Goal: Information Seeking & Learning: Learn about a topic

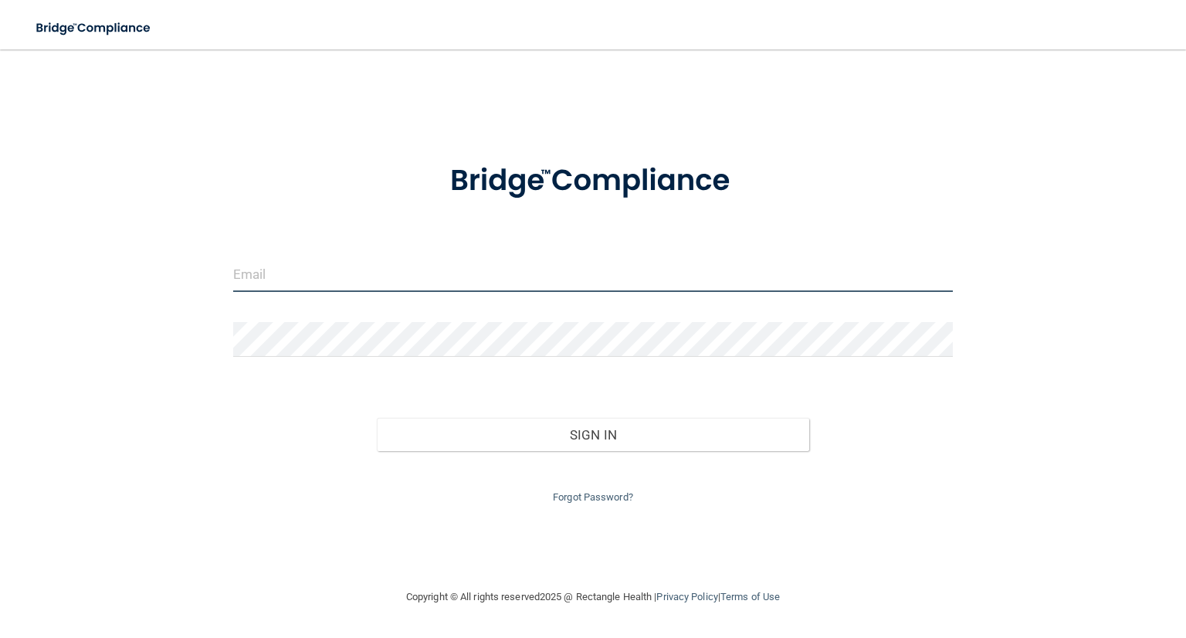
click at [397, 266] on input "email" at bounding box center [593, 274] width 720 height 35
type input "[EMAIL_ADDRESS][DOMAIN_NAME]"
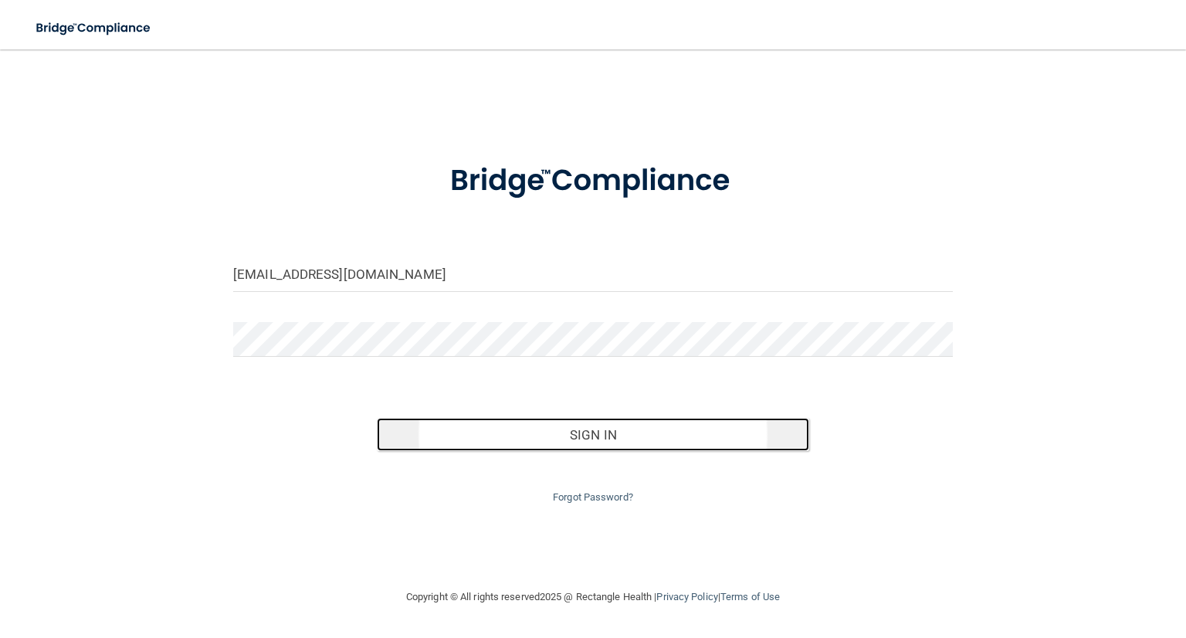
click at [630, 442] on button "Sign In" at bounding box center [593, 435] width 432 height 34
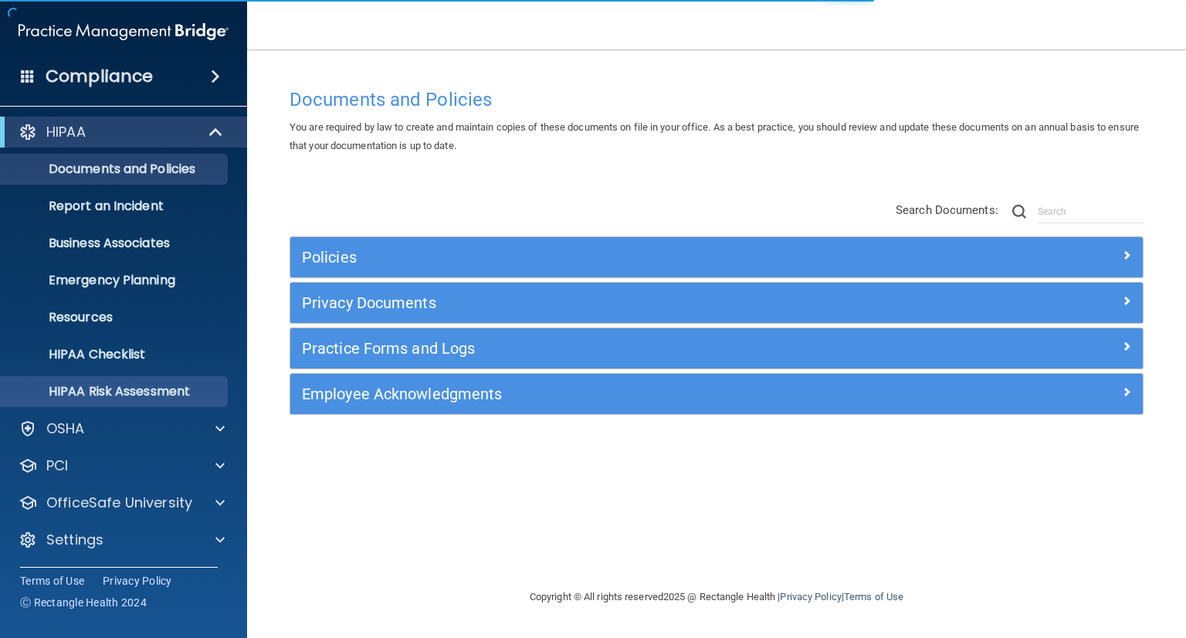
scroll to position [3, 0]
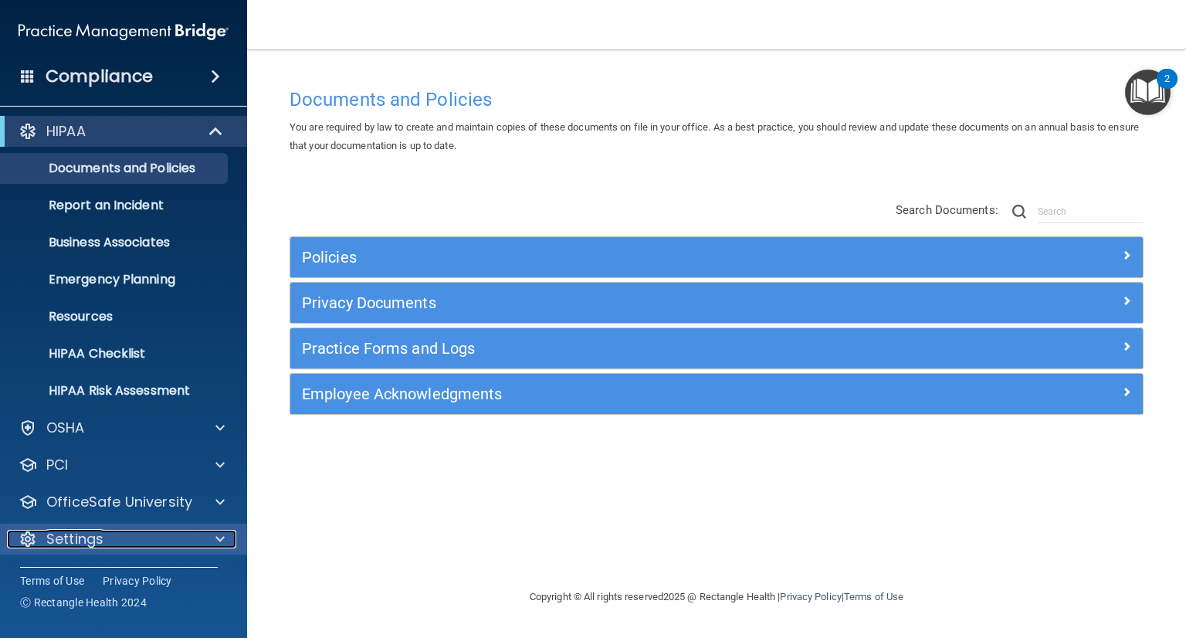
click at [113, 535] on div "Settings" at bounding box center [102, 539] width 191 height 19
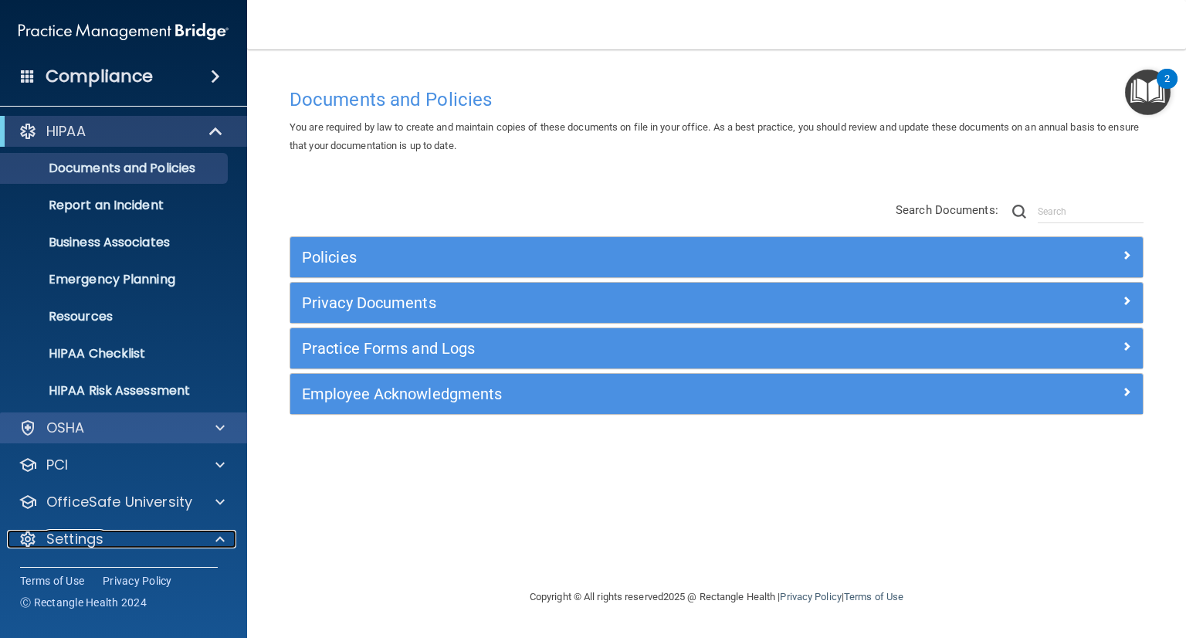
scroll to position [151, 0]
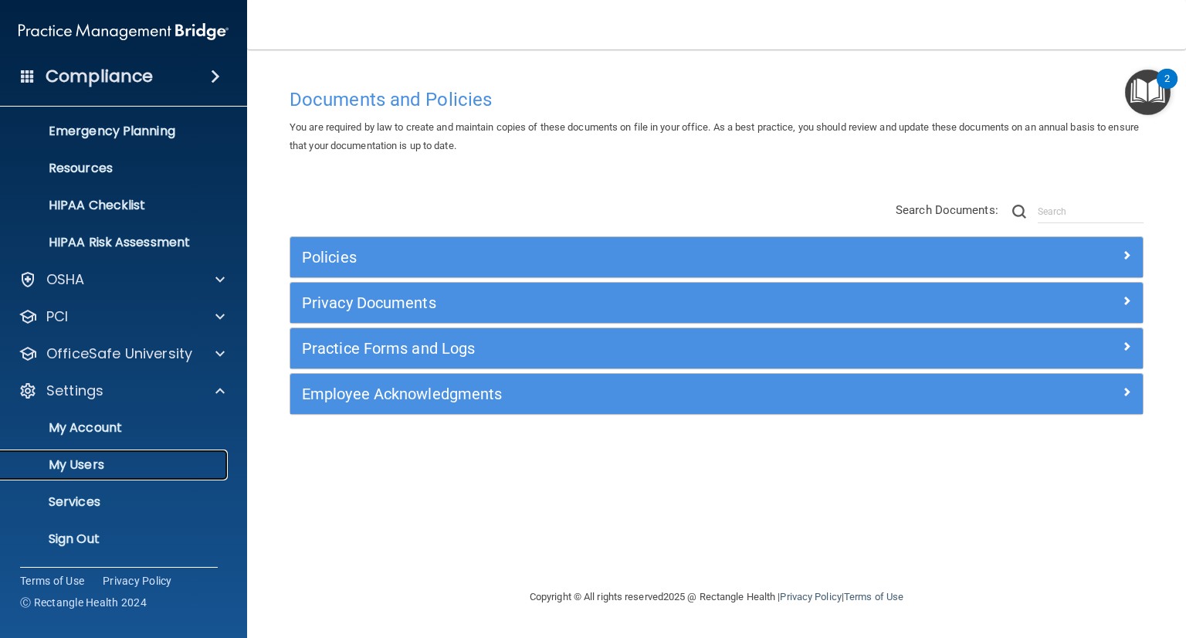
click at [93, 462] on p "My Users" at bounding box center [115, 464] width 211 height 15
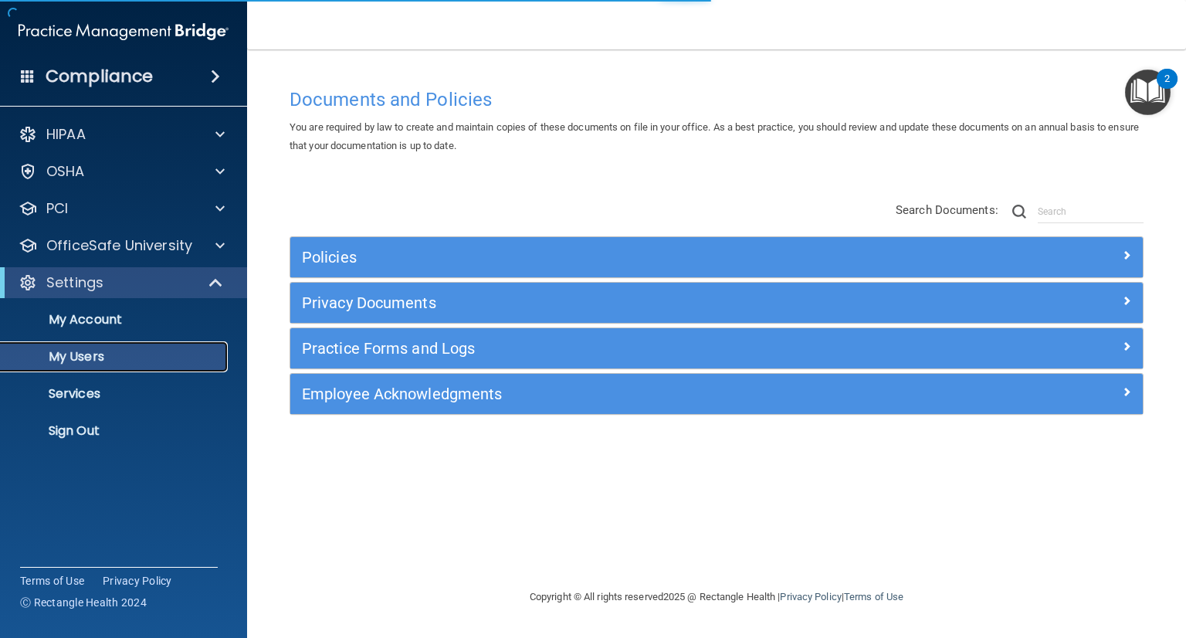
select select "20"
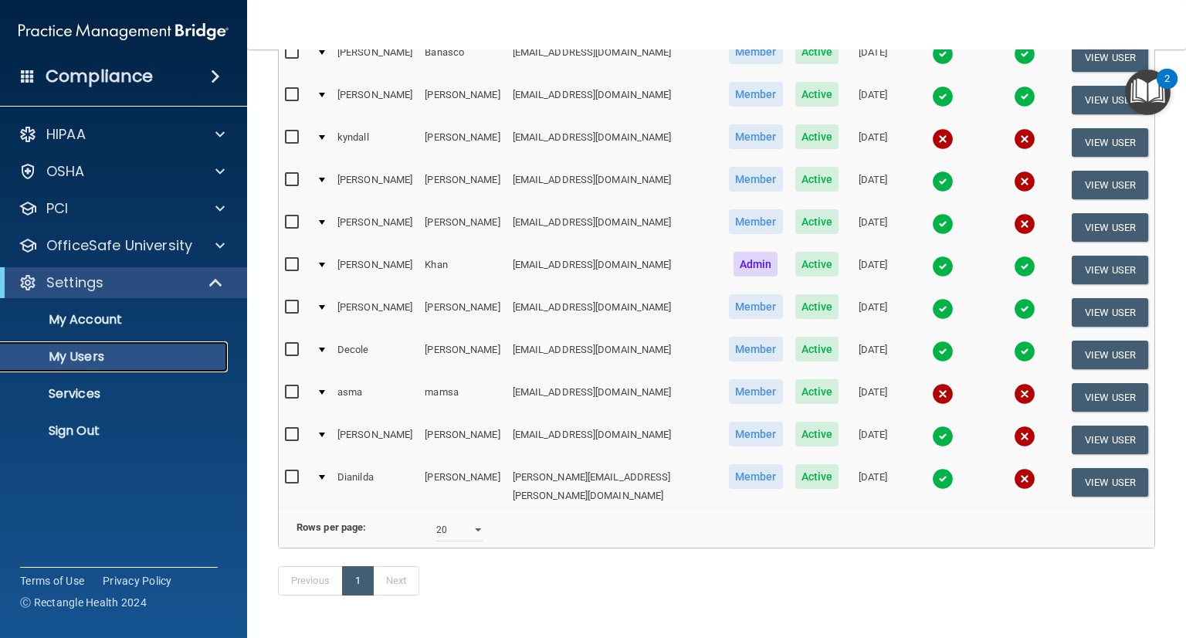
scroll to position [154, 0]
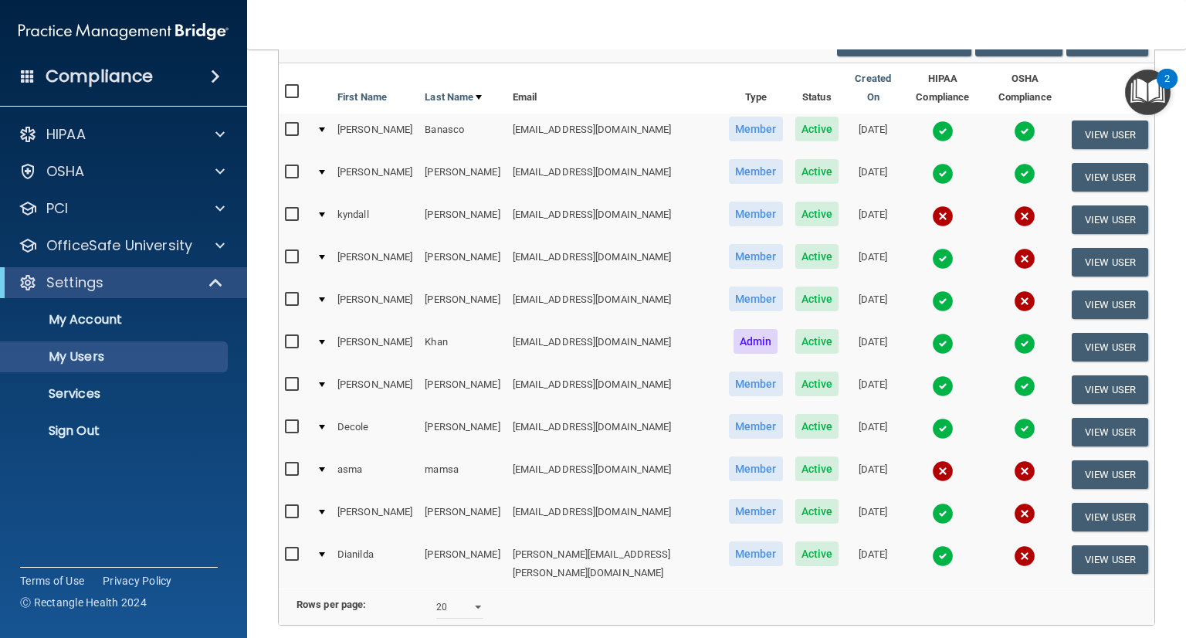
click at [116, 78] on h4 "Compliance" at bounding box center [99, 77] width 107 height 22
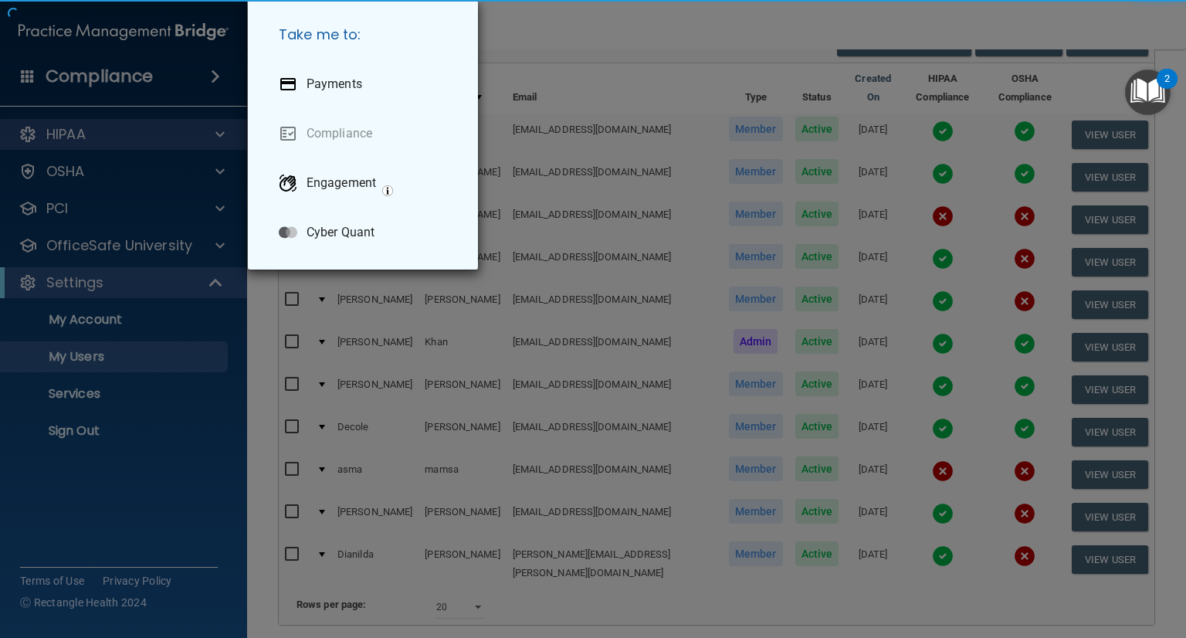
click at [77, 134] on div "Take me to: Payments Compliance Engagement Cyber Quant" at bounding box center [593, 319] width 1186 height 638
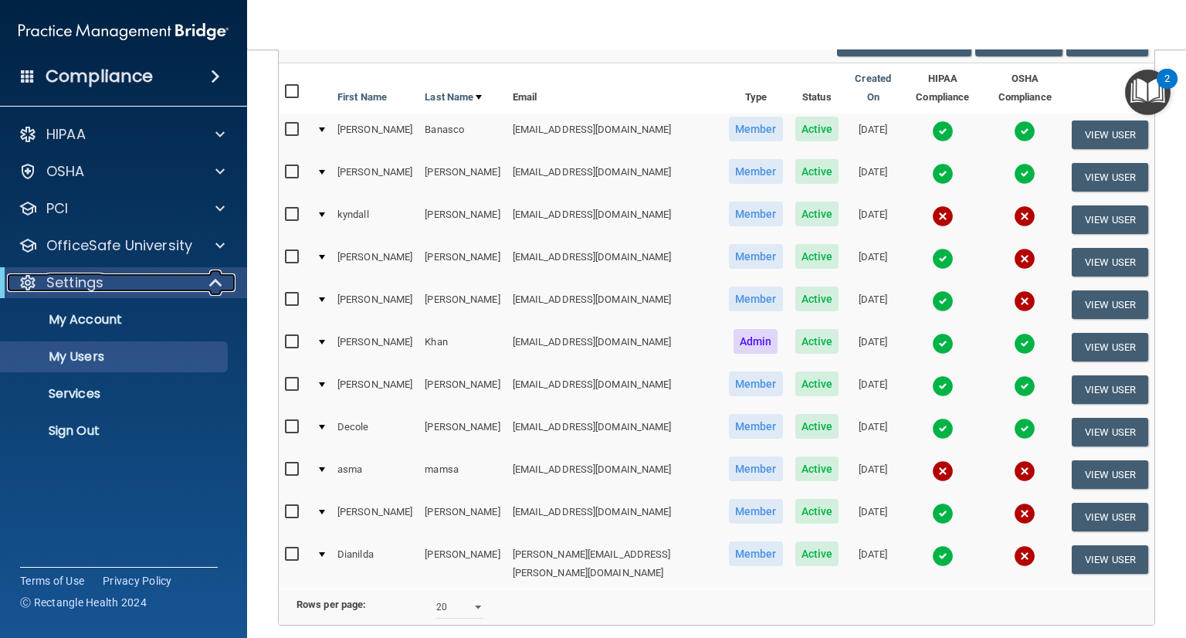
click at [84, 280] on p "Settings" at bounding box center [74, 282] width 57 height 19
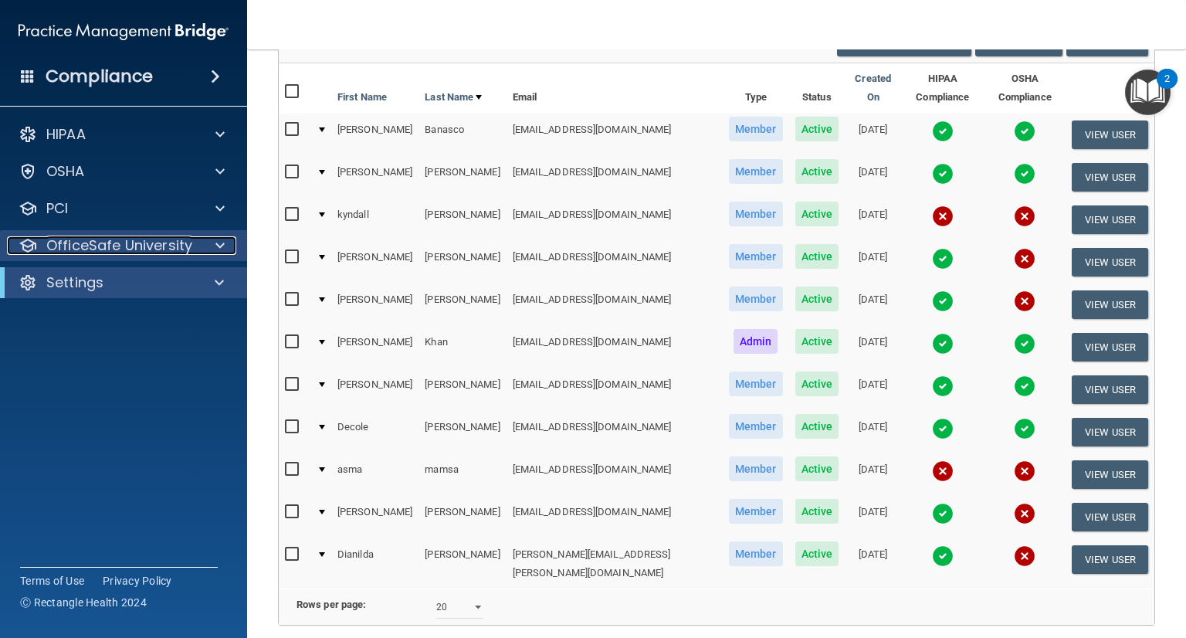
click at [83, 246] on p "OfficeSafe University" at bounding box center [119, 245] width 146 height 19
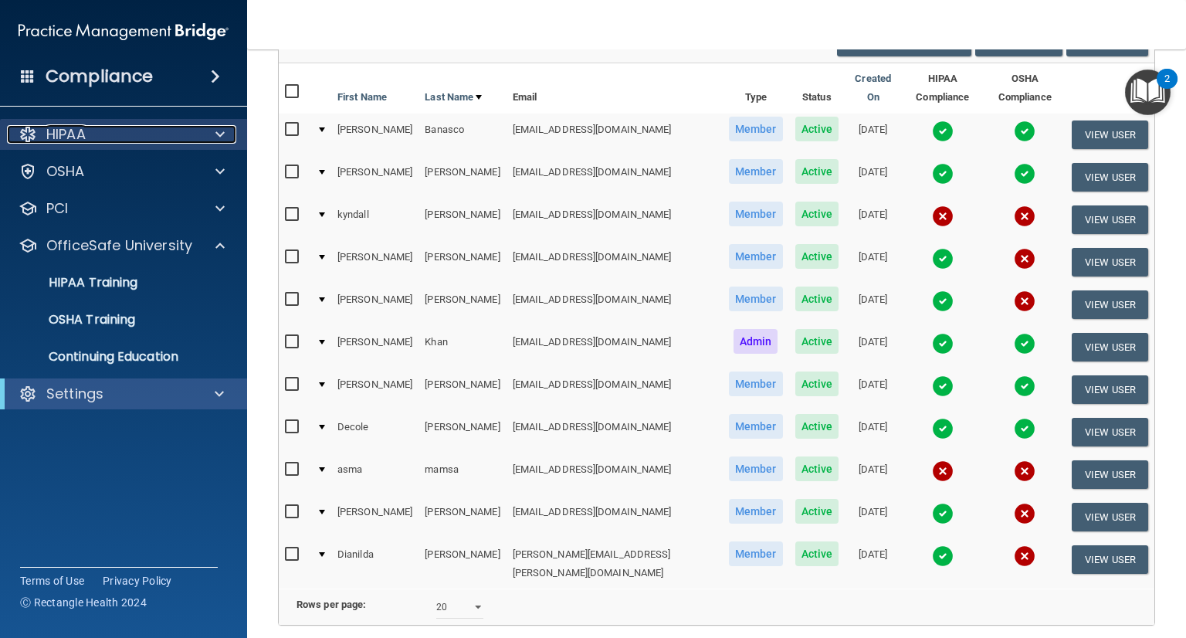
click at [67, 134] on p "HIPAA" at bounding box center [65, 134] width 39 height 19
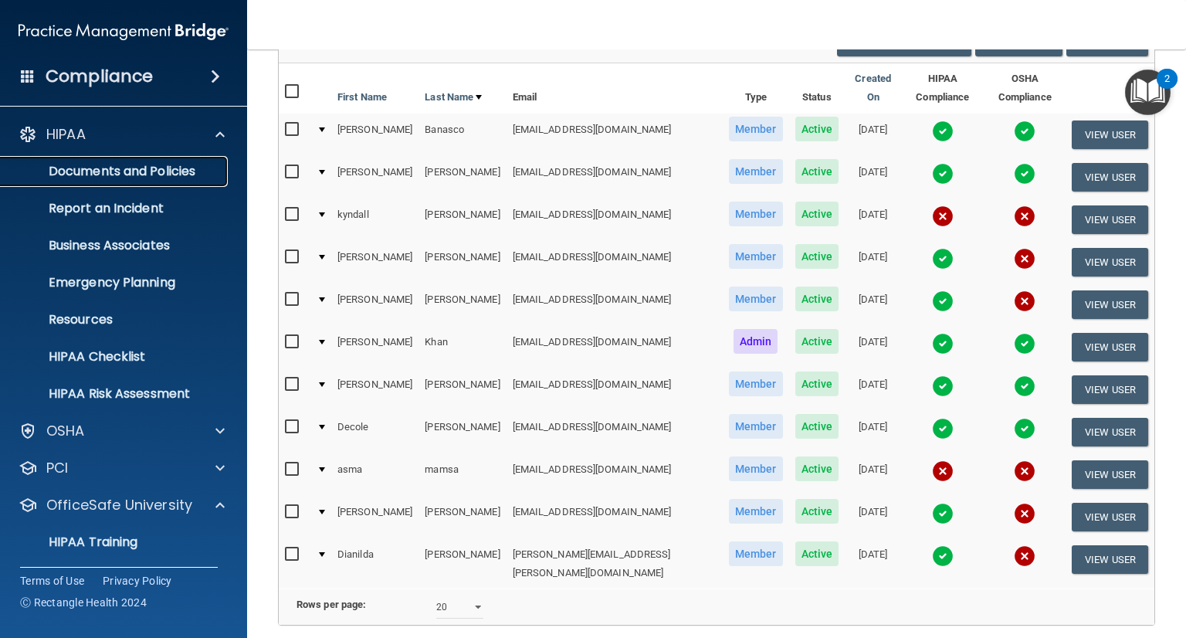
click at [100, 171] on p "Documents and Policies" at bounding box center [115, 171] width 211 height 15
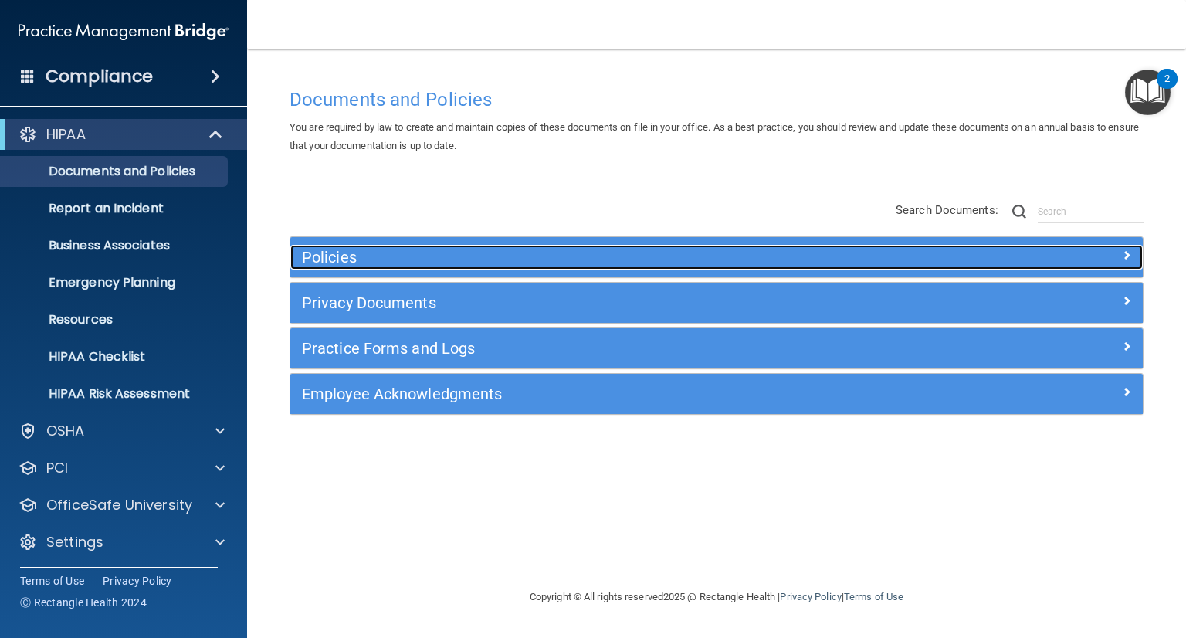
click at [349, 254] on h5 "Policies" at bounding box center [610, 257] width 616 height 17
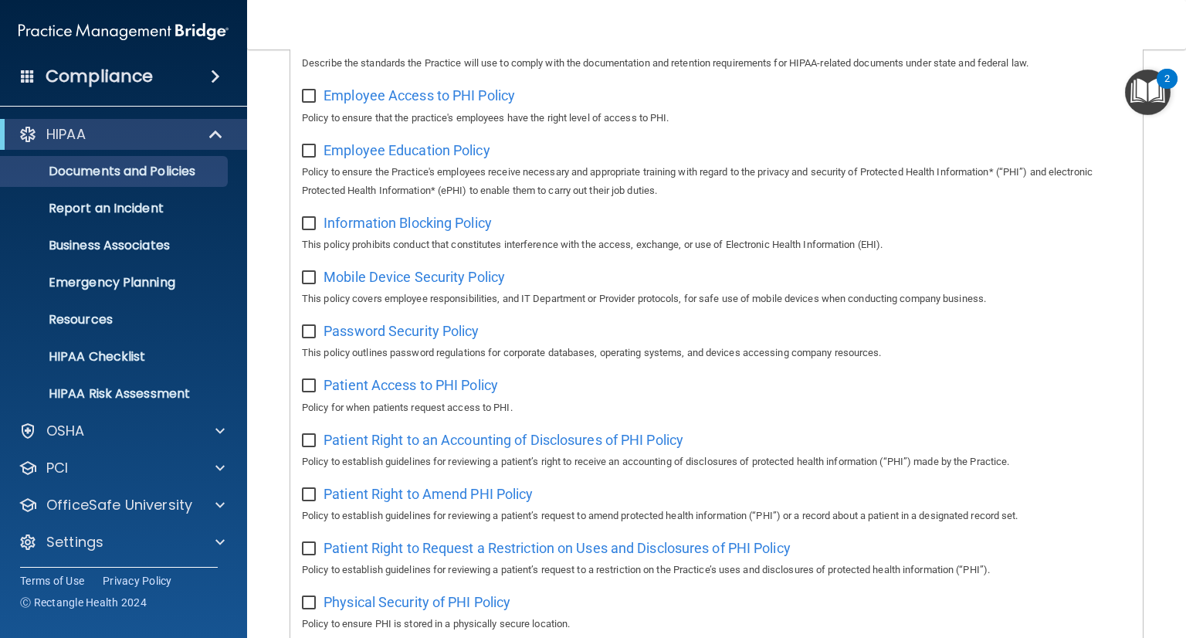
scroll to position [232, 0]
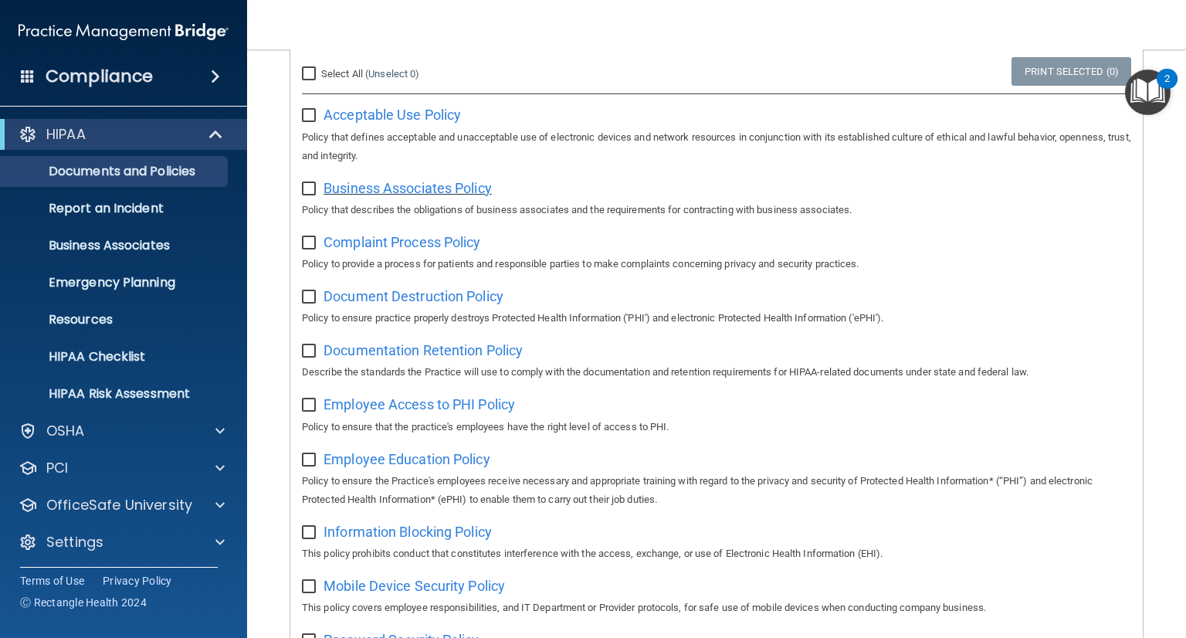
click at [414, 189] on span "Business Associates Policy" at bounding box center [408, 188] width 168 height 16
click at [398, 240] on span "Complaint Process Policy" at bounding box center [402, 242] width 157 height 16
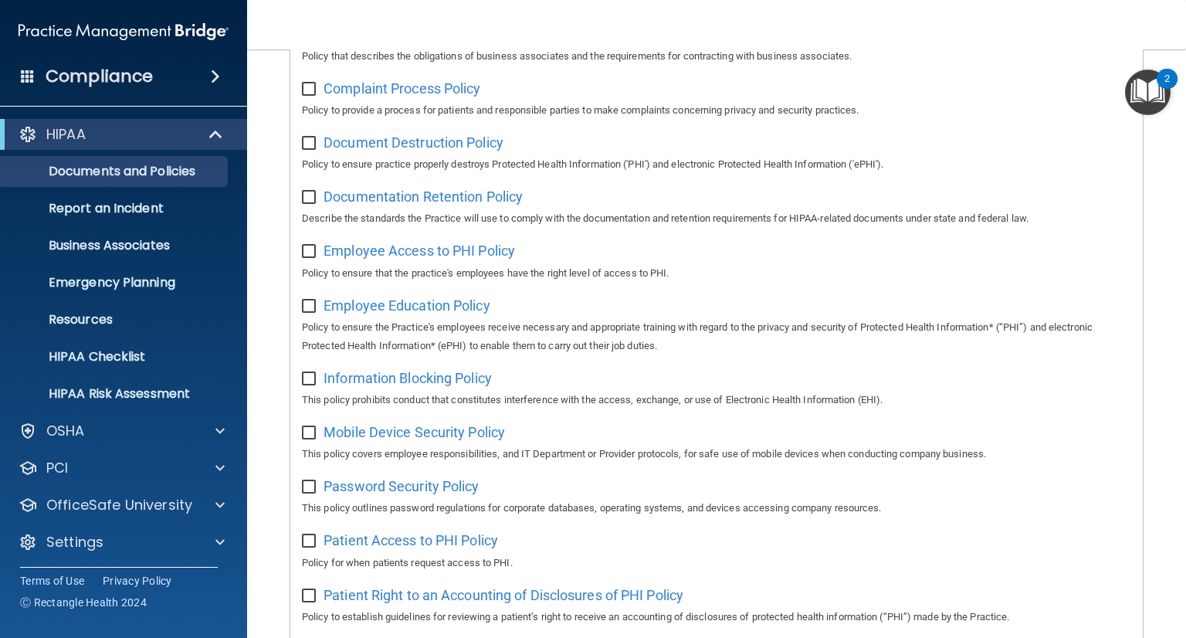
scroll to position [386, 0]
click at [418, 252] on span "Employee Access to PHI Policy" at bounding box center [419, 250] width 191 height 16
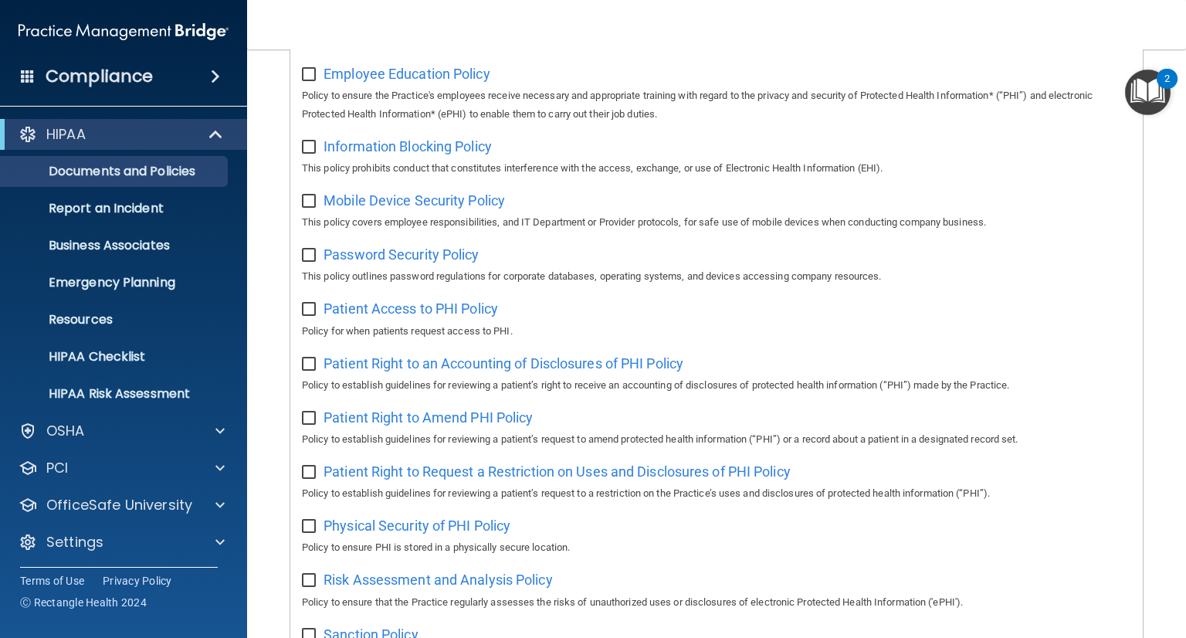
scroll to position [618, 0]
click at [434, 206] on span "Mobile Device Security Policy" at bounding box center [414, 199] width 181 height 16
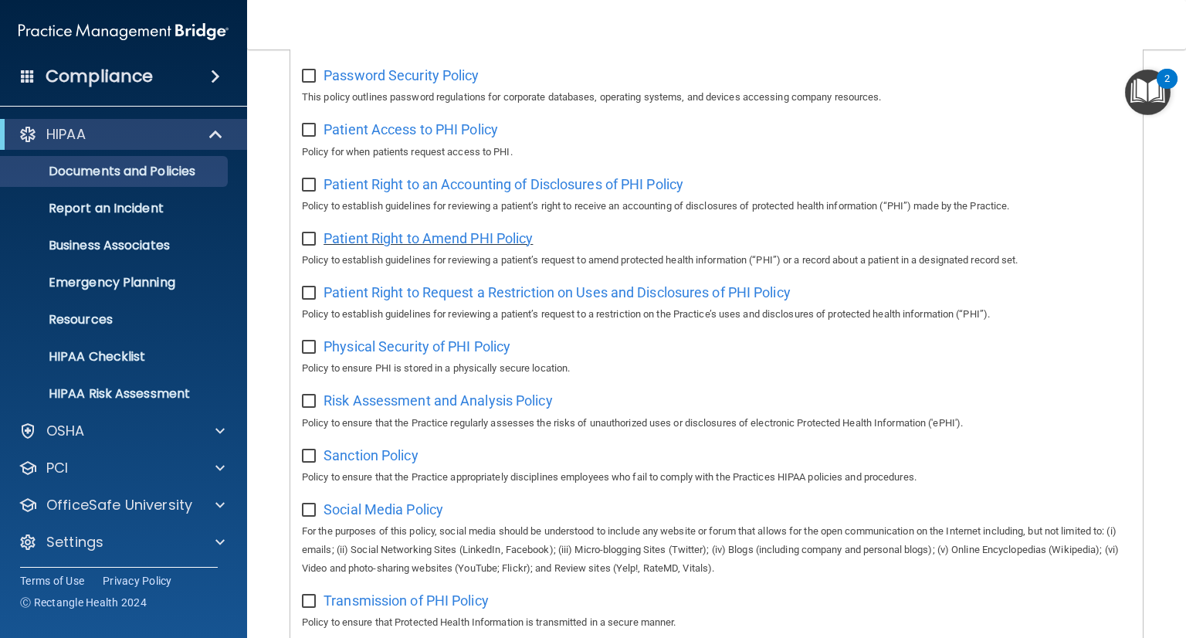
scroll to position [760, 0]
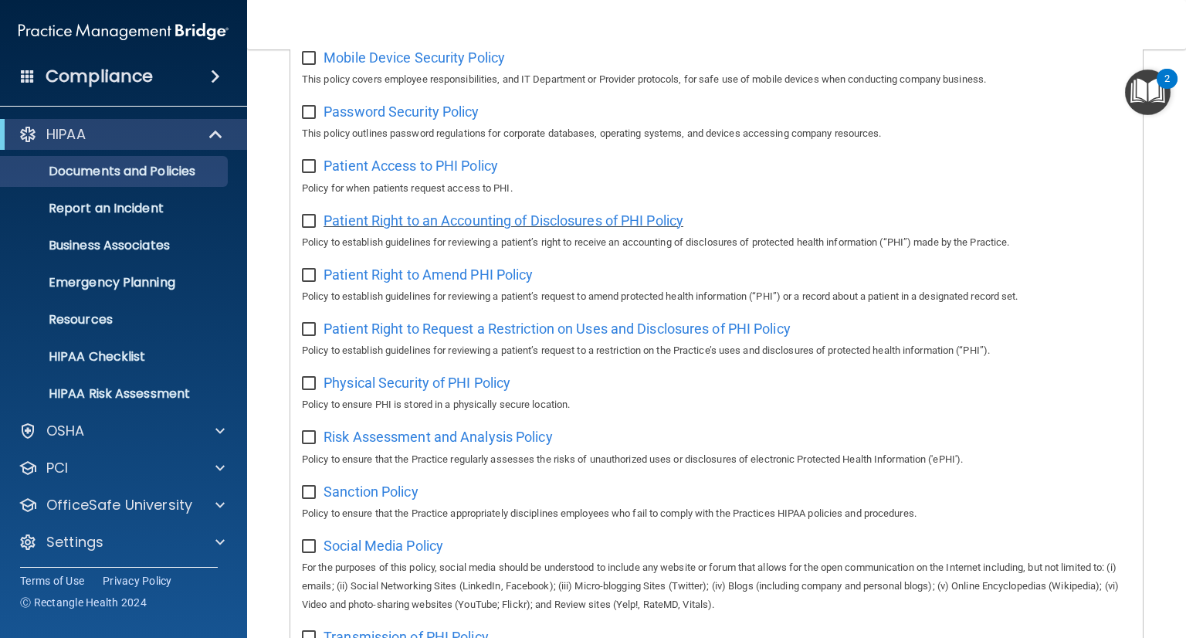
click at [432, 222] on span "Patient Right to an Accounting of Disclosures of PHI Policy" at bounding box center [504, 220] width 360 height 16
click at [106, 207] on p "Report an Incident" at bounding box center [115, 208] width 211 height 15
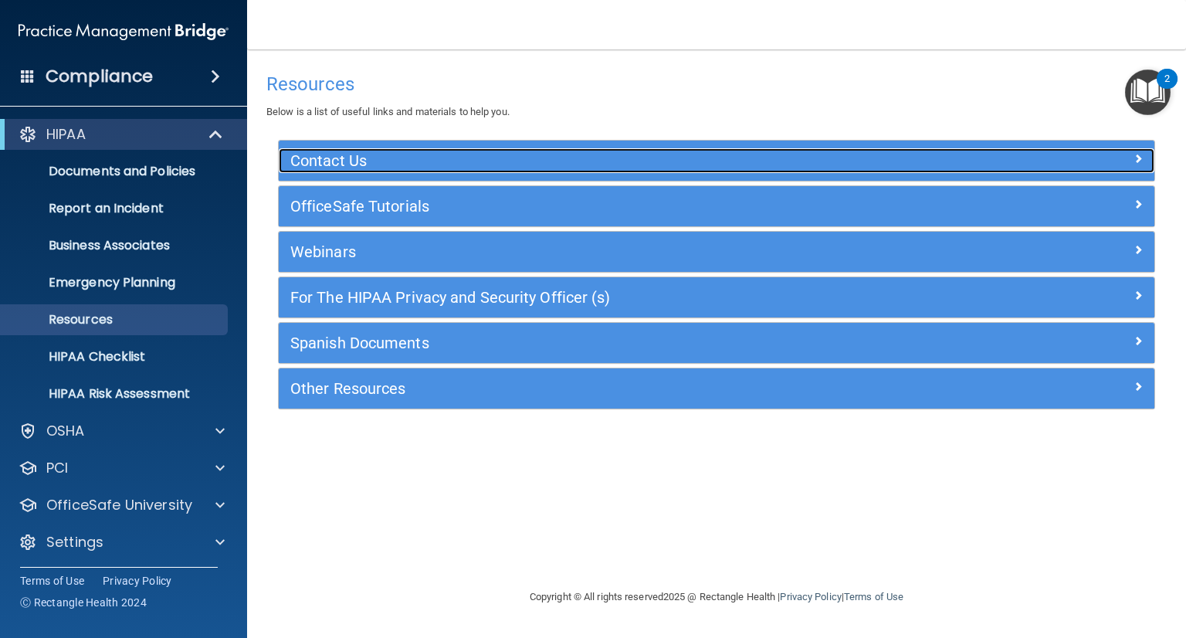
click at [380, 151] on div "Contact Us" at bounding box center [607, 160] width 657 height 25
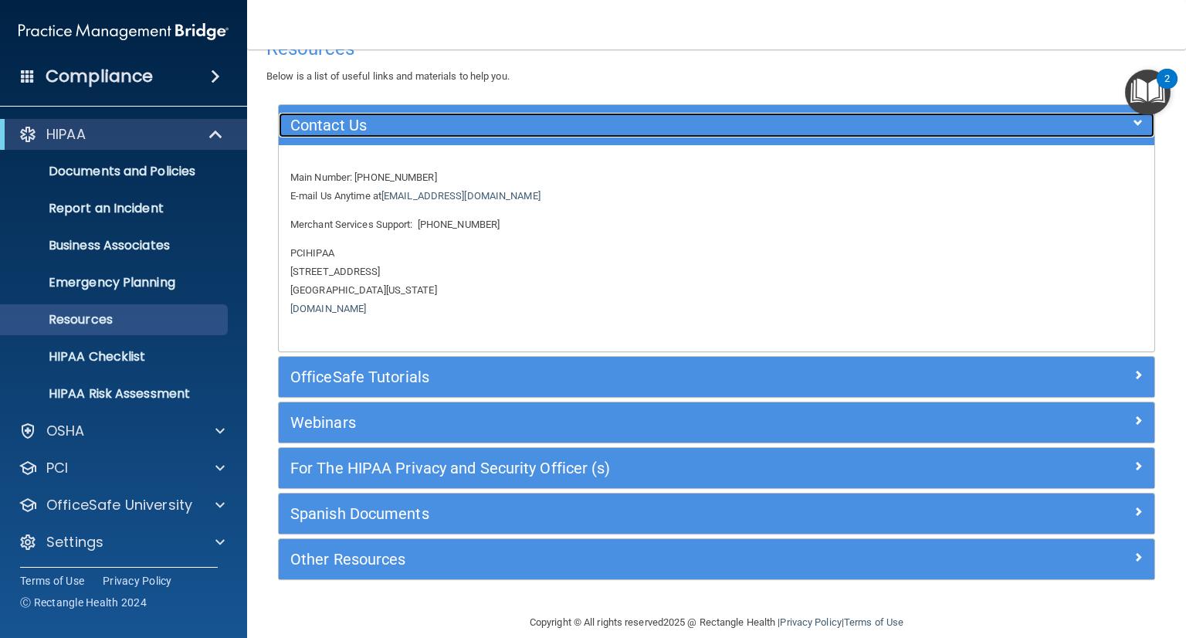
scroll to position [56, 0]
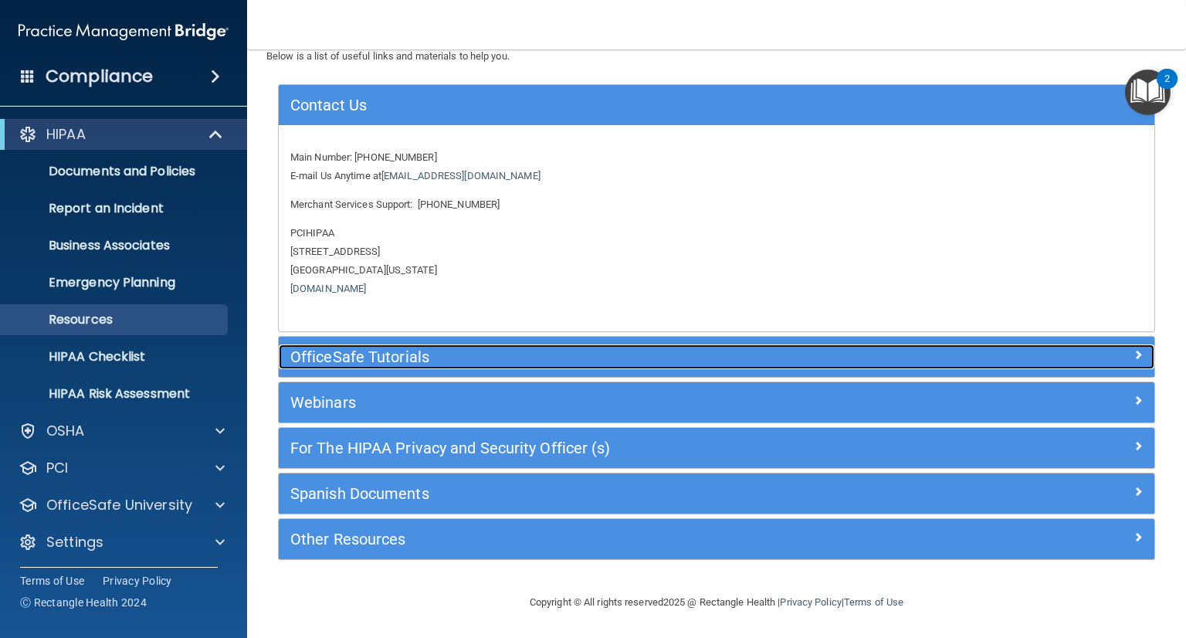
click at [493, 357] on h5 "OfficeSafe Tutorials" at bounding box center [607, 356] width 634 height 17
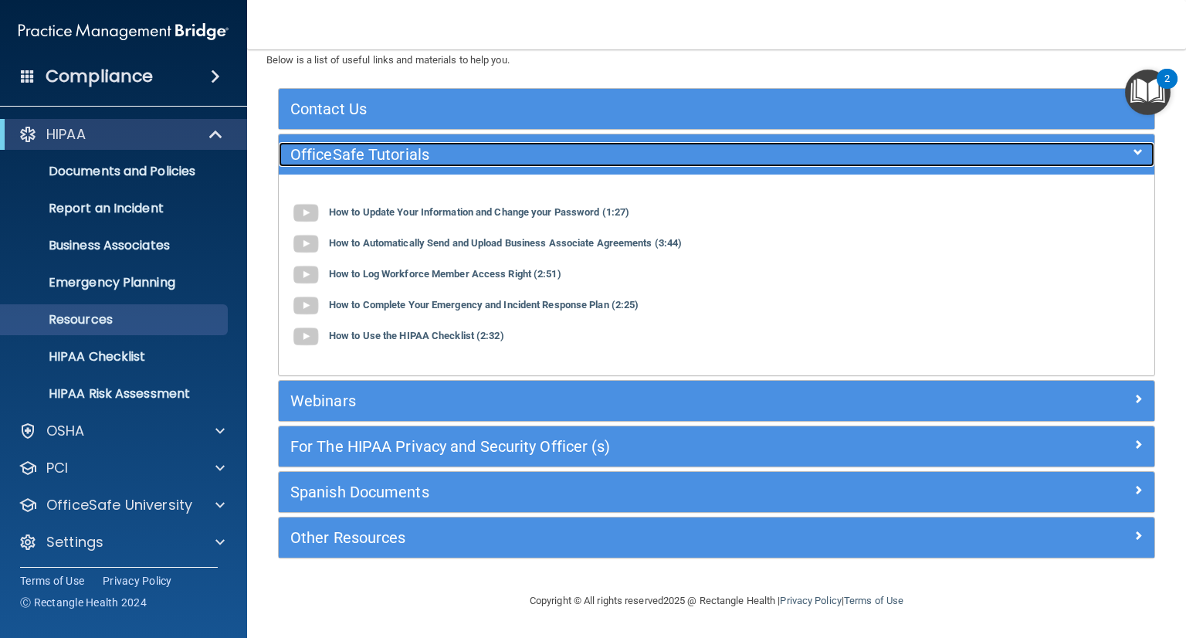
scroll to position [50, 0]
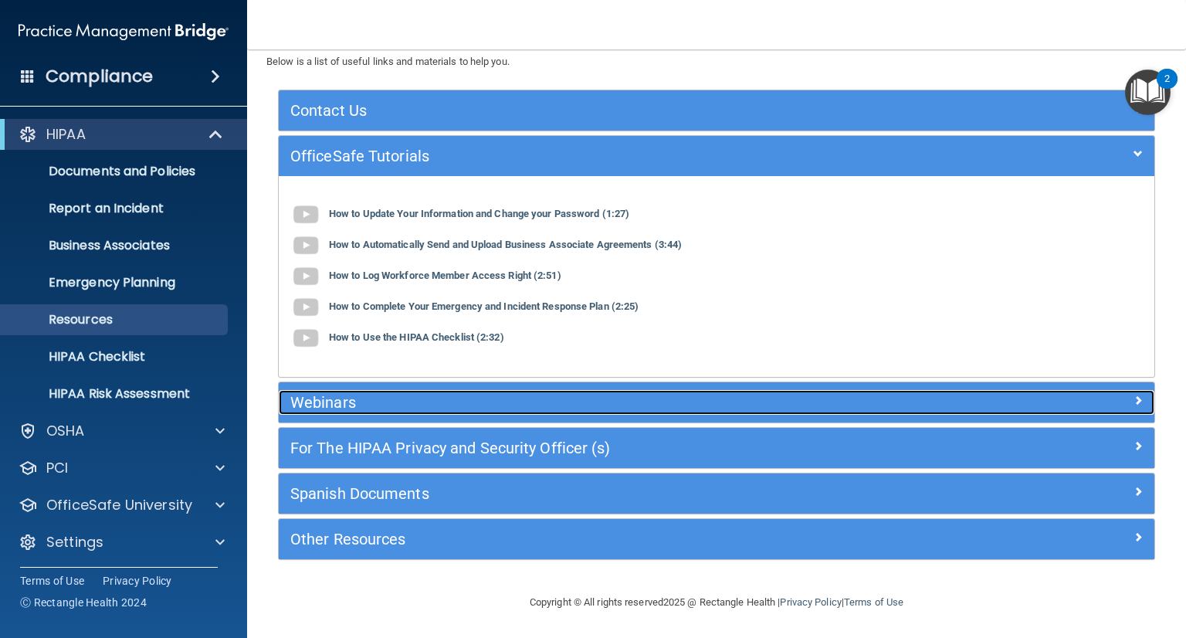
click at [346, 402] on h5 "Webinars" at bounding box center [607, 402] width 634 height 17
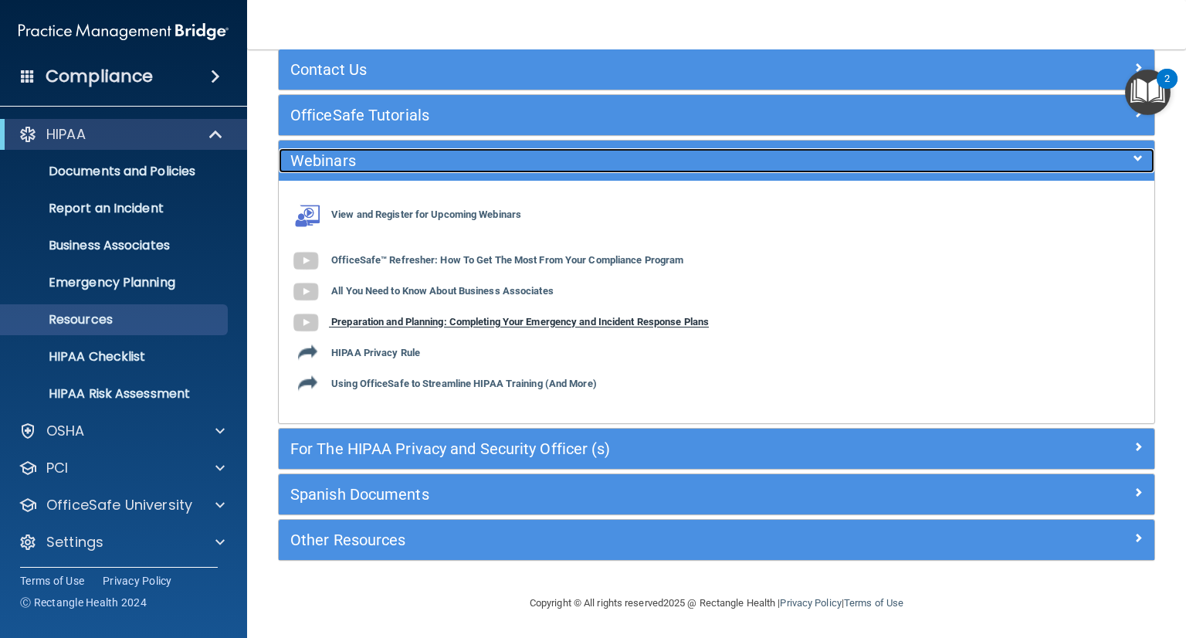
scroll to position [92, 0]
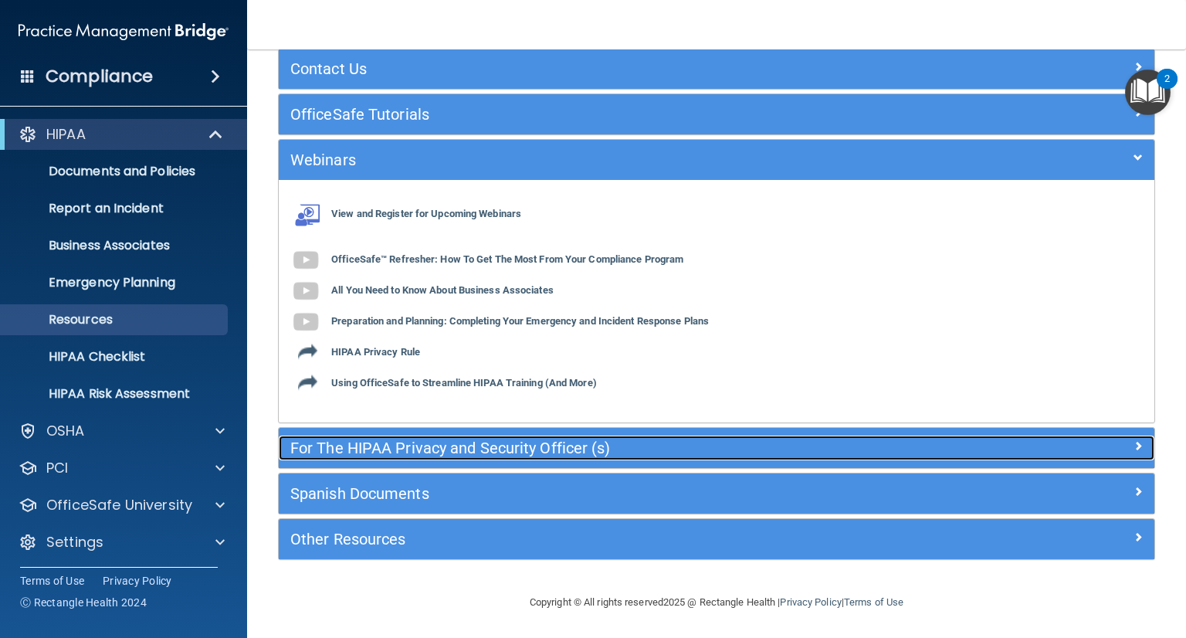
click at [471, 449] on h5 "For The HIPAA Privacy and Security Officer (s)" at bounding box center [607, 447] width 634 height 17
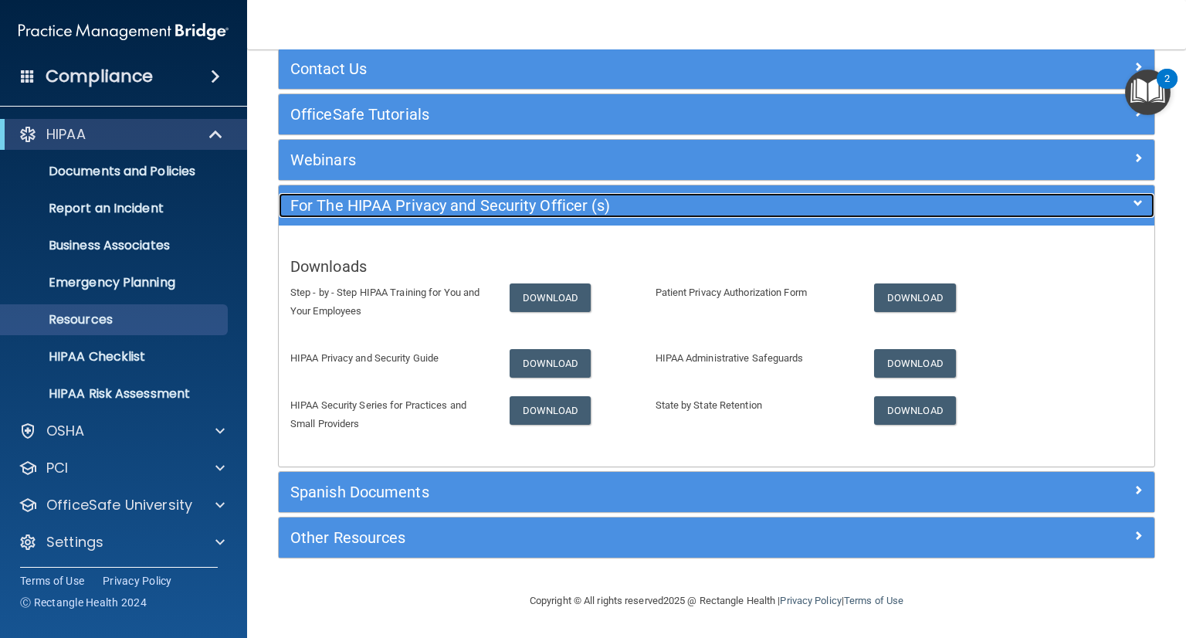
scroll to position [90, 0]
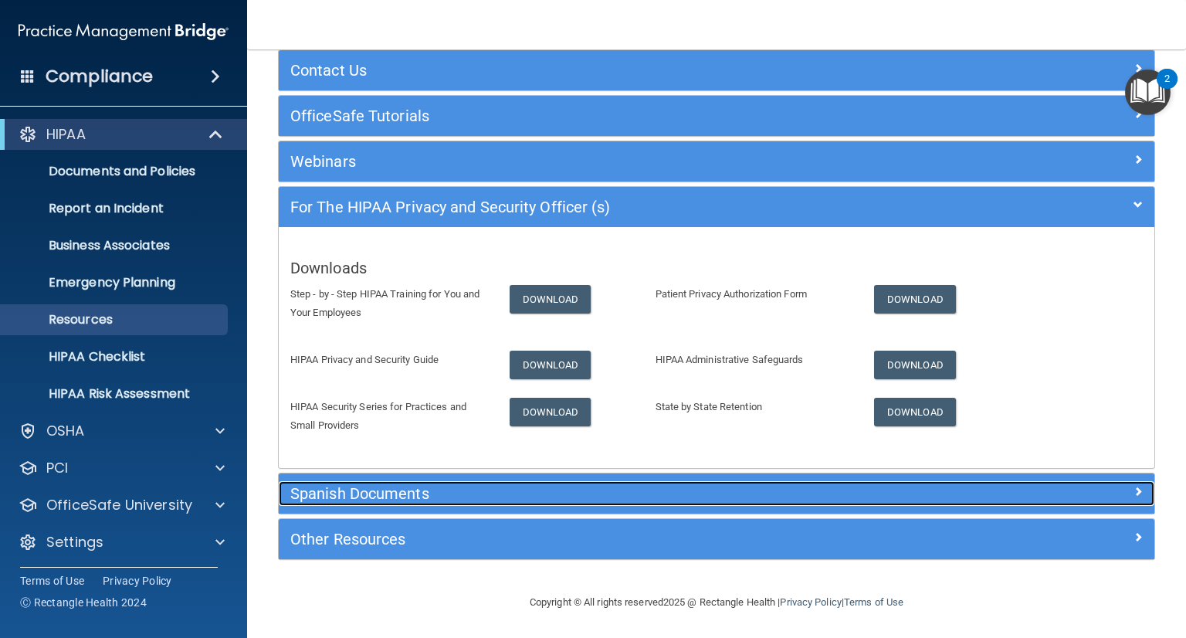
click at [400, 491] on h5 "Spanish Documents" at bounding box center [607, 493] width 634 height 17
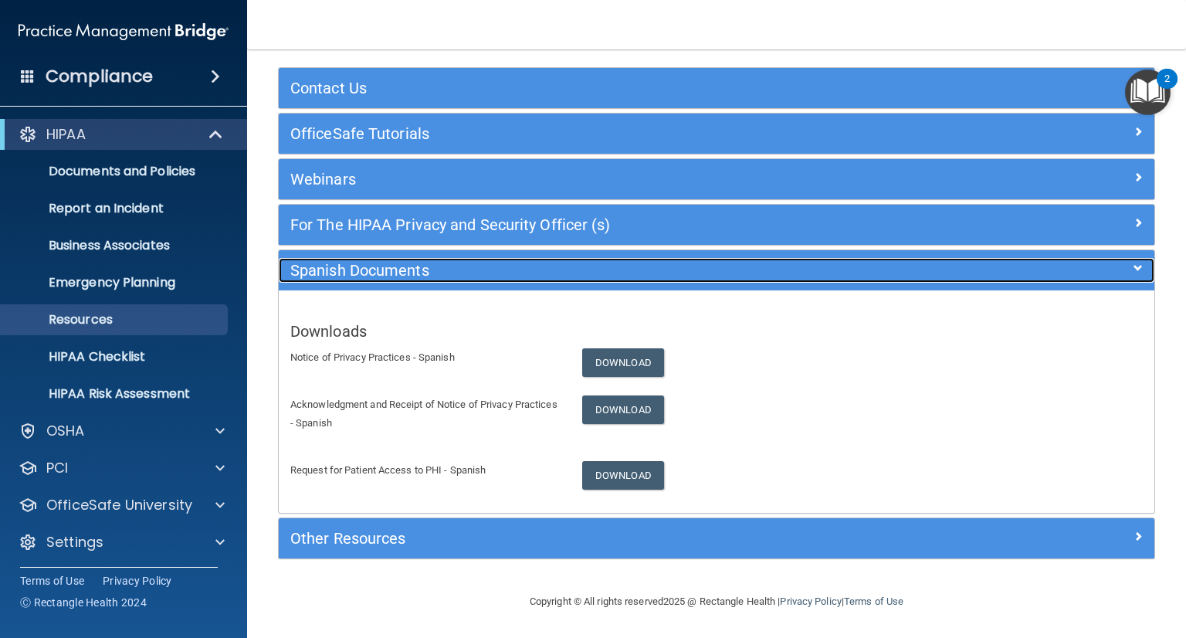
scroll to position [72, 0]
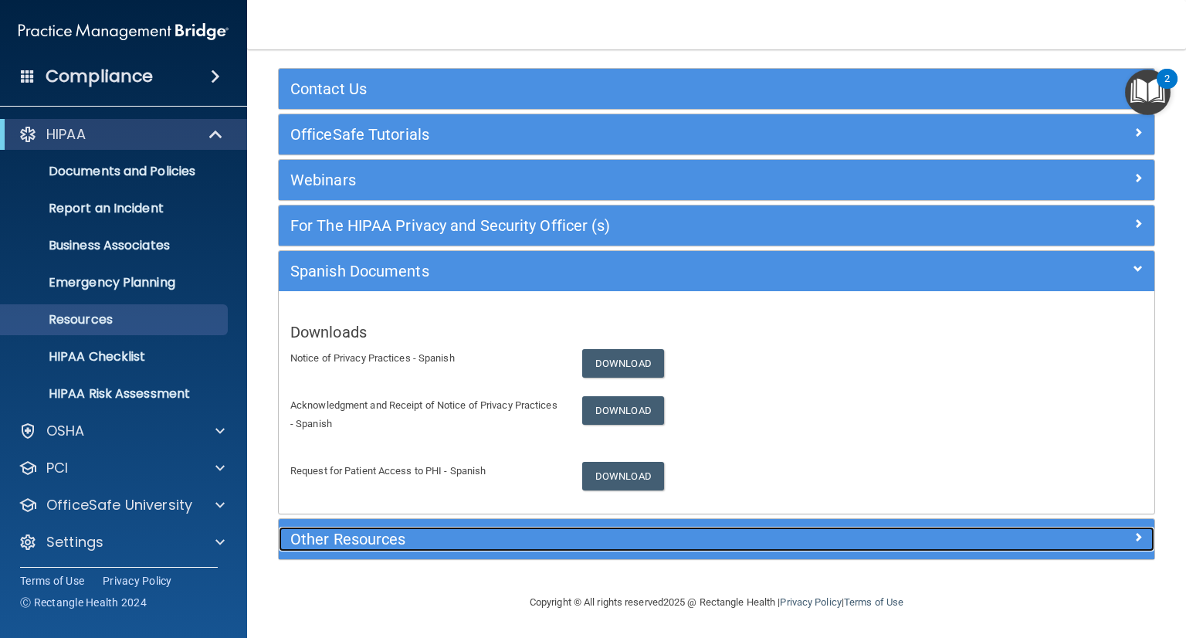
click at [385, 530] on h5 "Other Resources" at bounding box center [607, 538] width 634 height 17
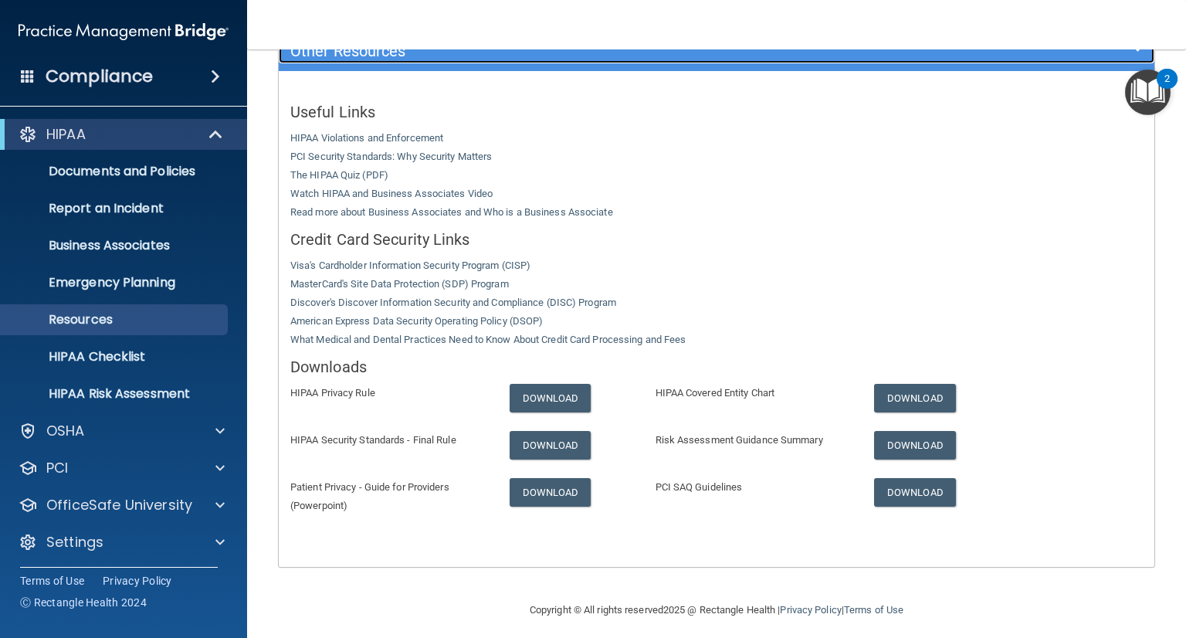
scroll to position [345, 0]
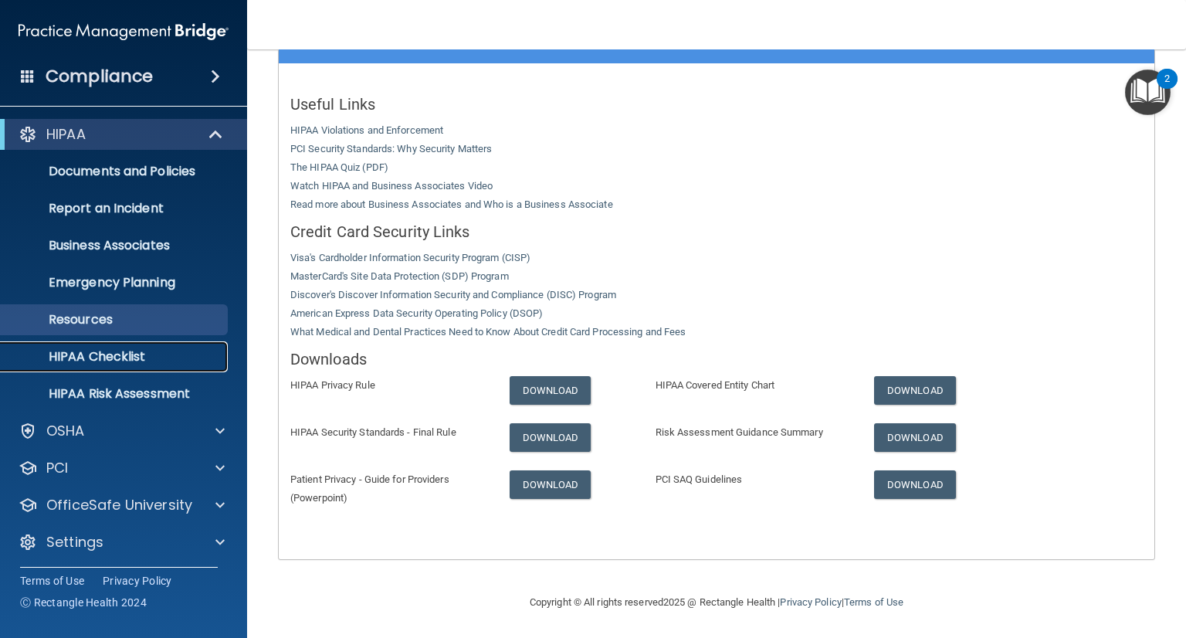
click at [120, 358] on p "HIPAA Checklist" at bounding box center [115, 356] width 211 height 15
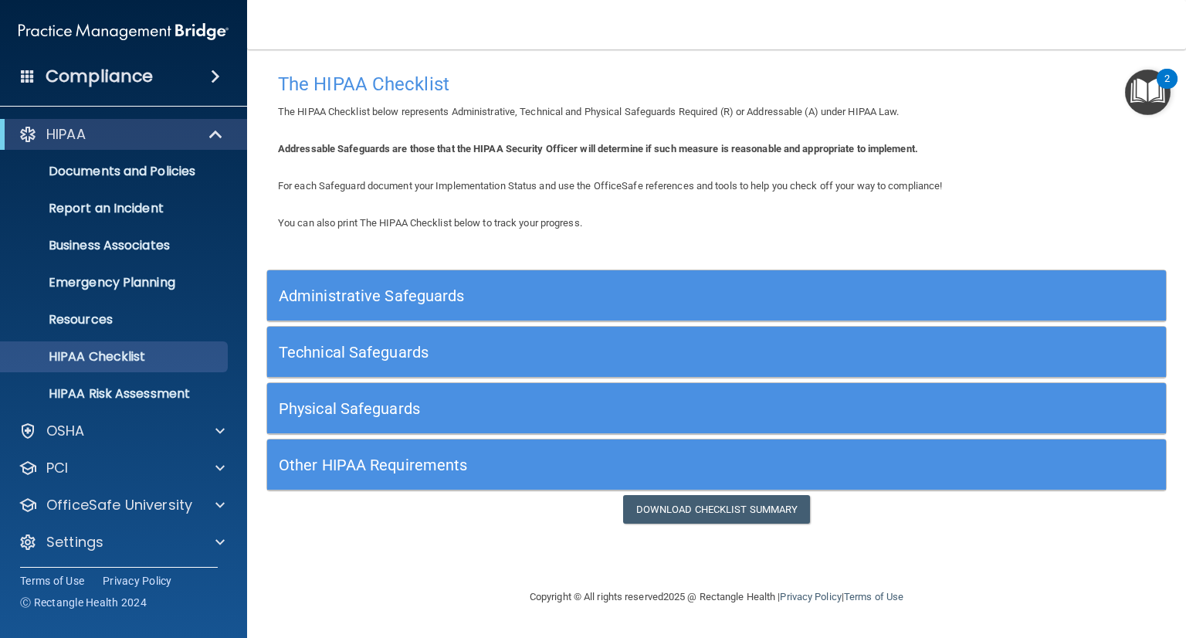
click at [391, 297] on h5 "Administrative Safeguards" at bounding box center [604, 295] width 651 height 17
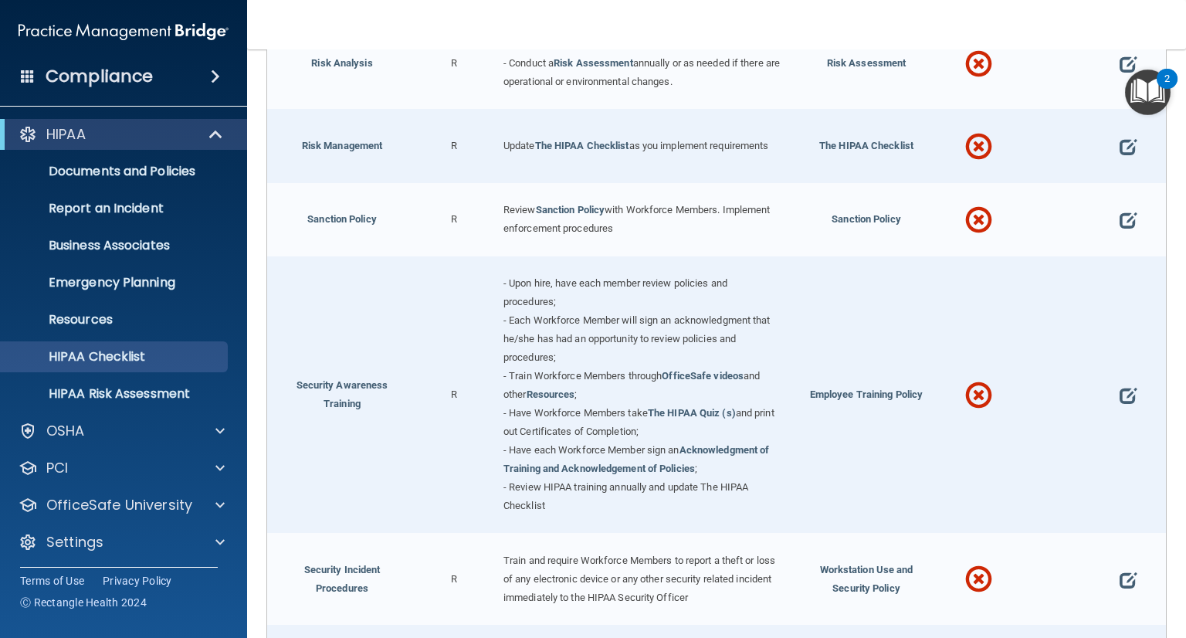
scroll to position [710, 0]
